Goal: Task Accomplishment & Management: Manage account settings

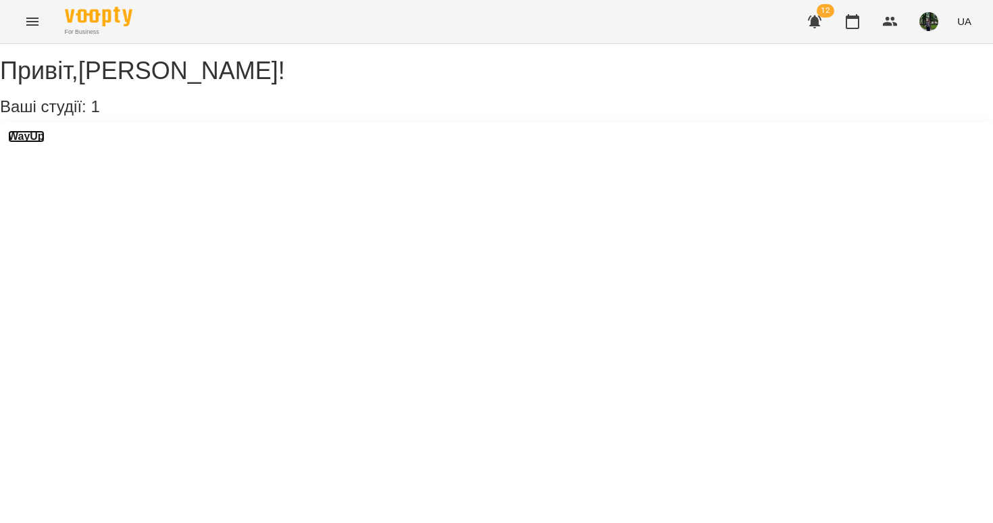
click at [45, 143] on h3 "WayUp" at bounding box center [26, 136] width 36 height 12
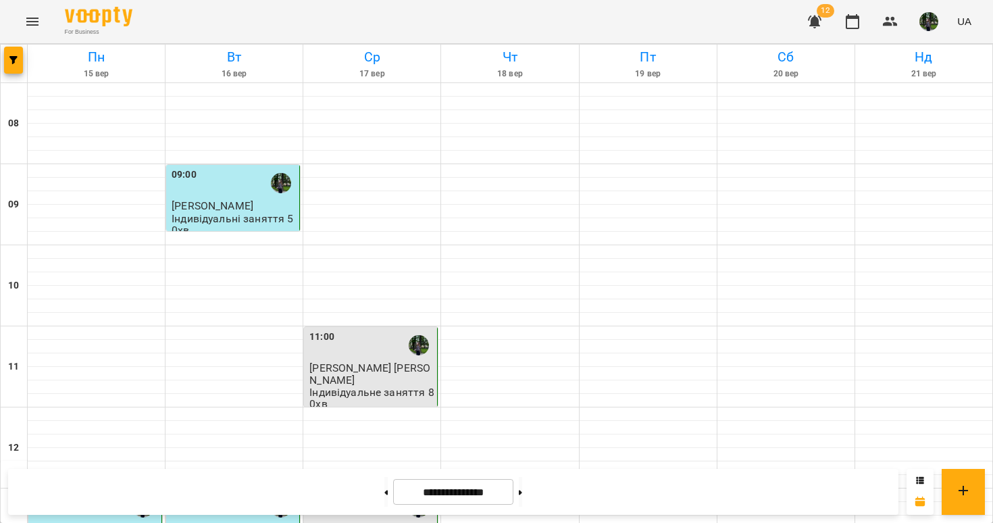
scroll to position [658, 0]
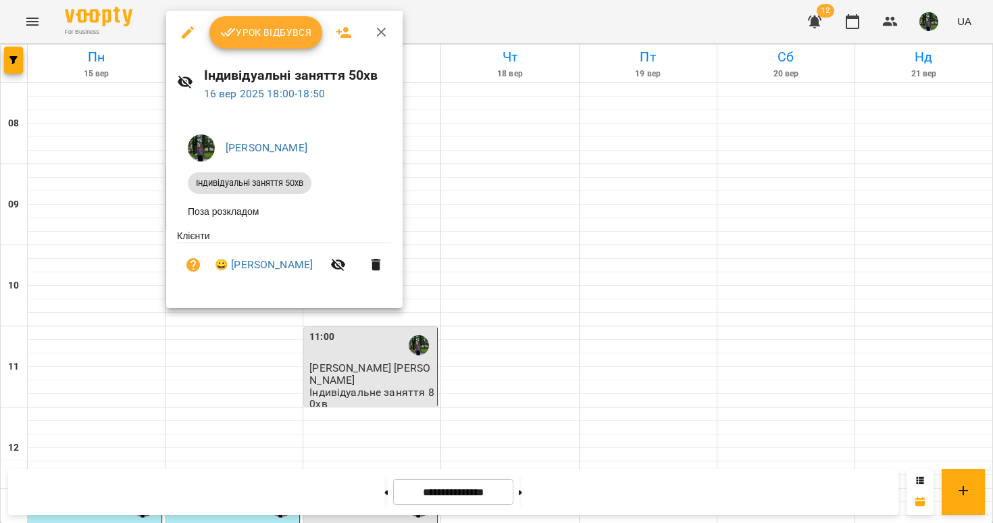
click at [228, 36] on icon "button" at bounding box center [228, 32] width 16 height 16
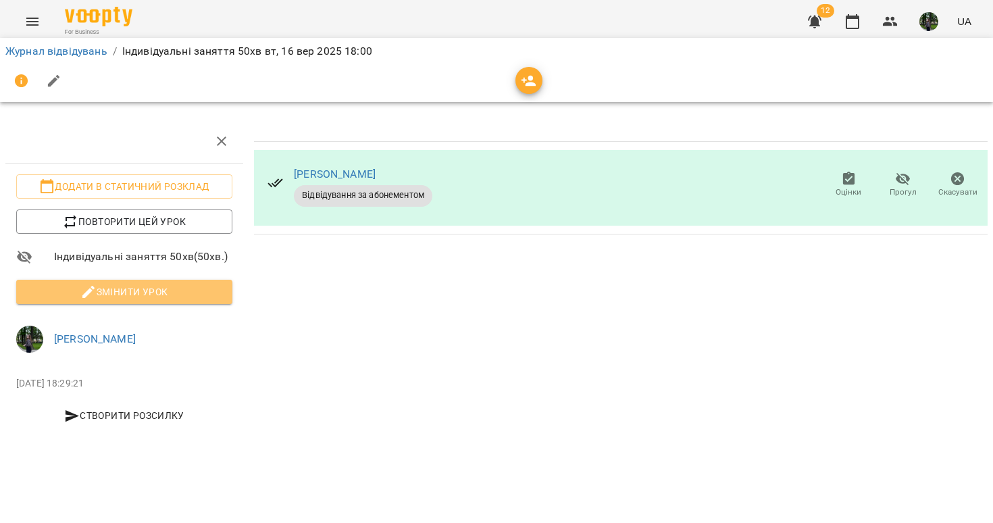
click at [101, 300] on button "Змінити урок" at bounding box center [124, 292] width 216 height 24
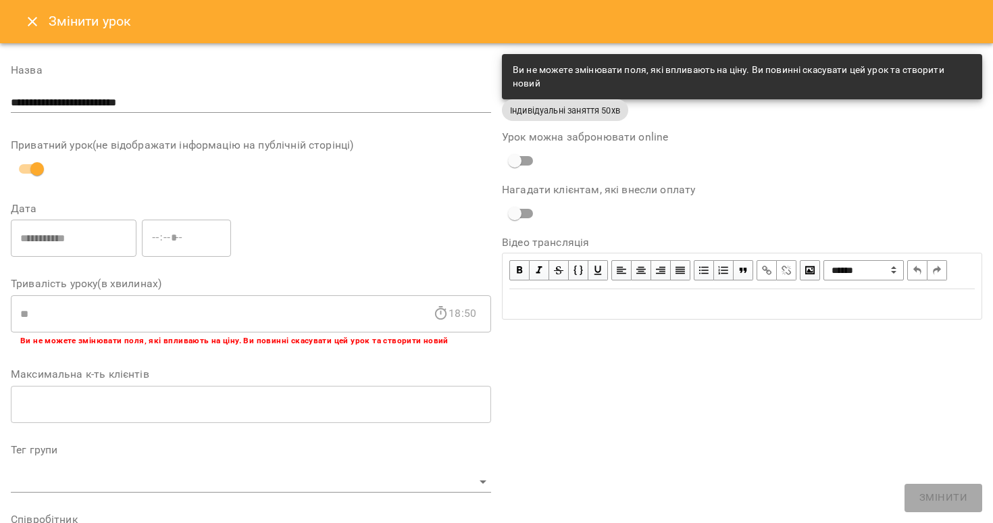
scroll to position [376, 0]
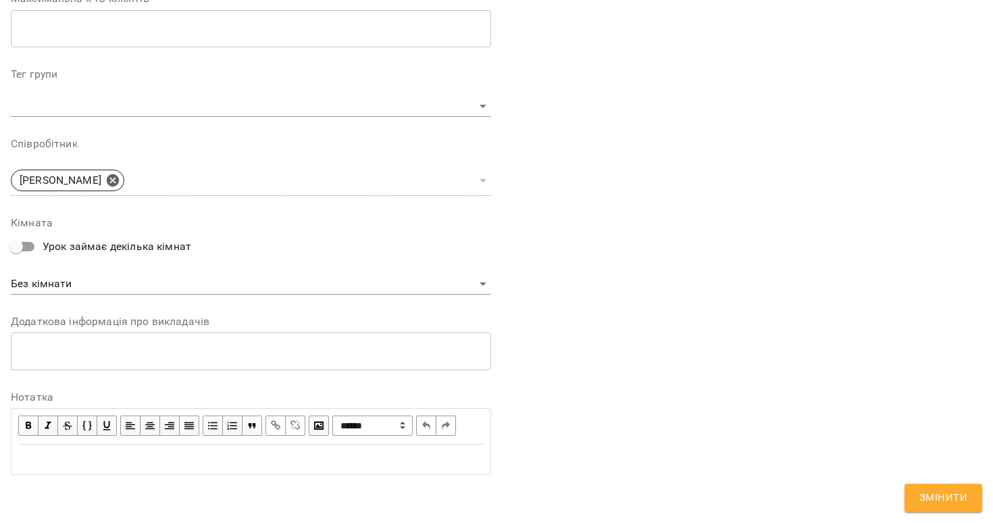
click at [107, 459] on div "Edit text" at bounding box center [250, 459] width 465 height 16
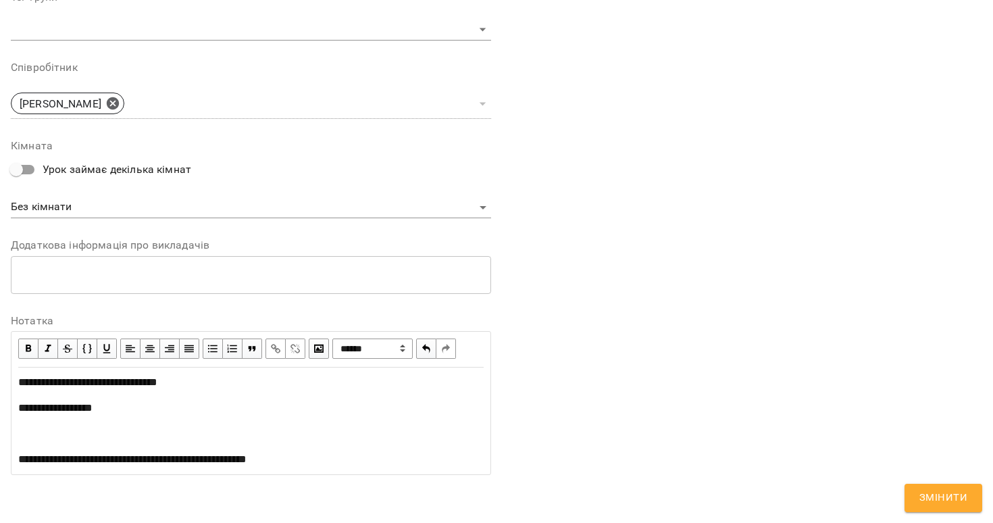
click at [935, 506] on span "Змінити" at bounding box center [943, 498] width 48 height 18
